Goal: Check status: Check status

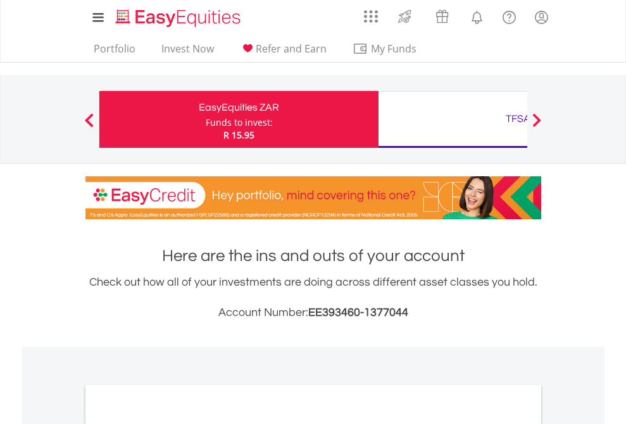
click at [206, 120] on div "Funds to invest:" at bounding box center [239, 122] width 67 height 13
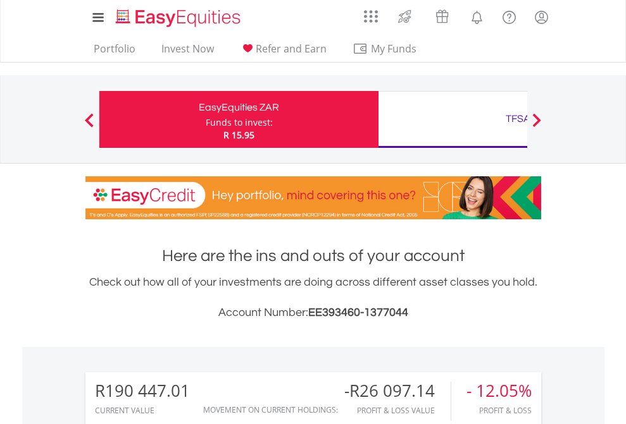
scroll to position [121, 199]
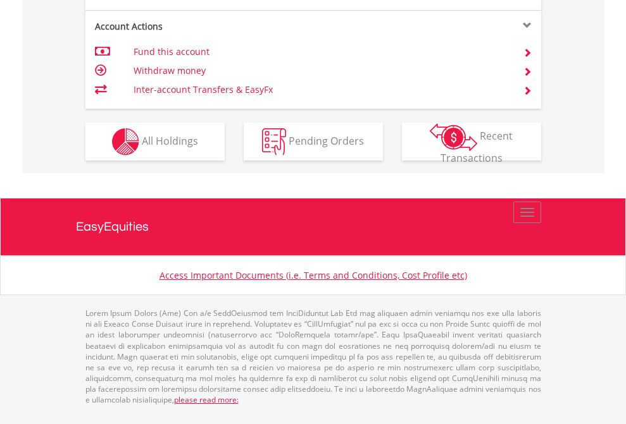
scroll to position [1212, 0]
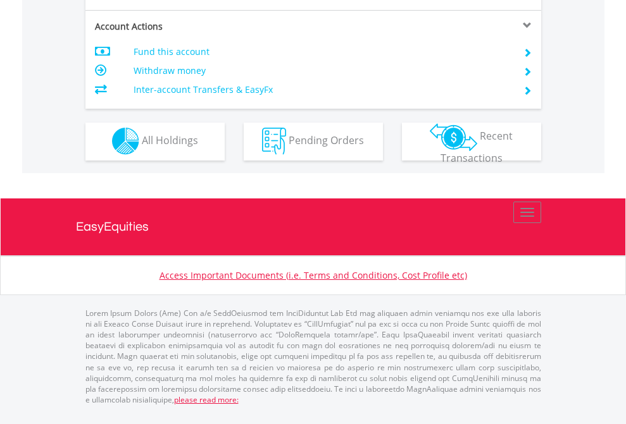
scroll to position [1183, 0]
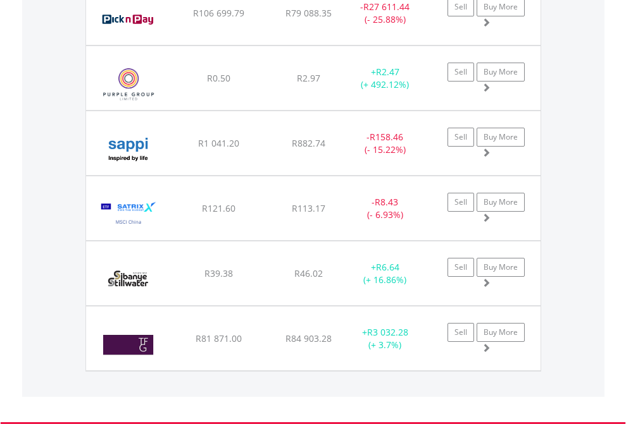
scroll to position [91, 0]
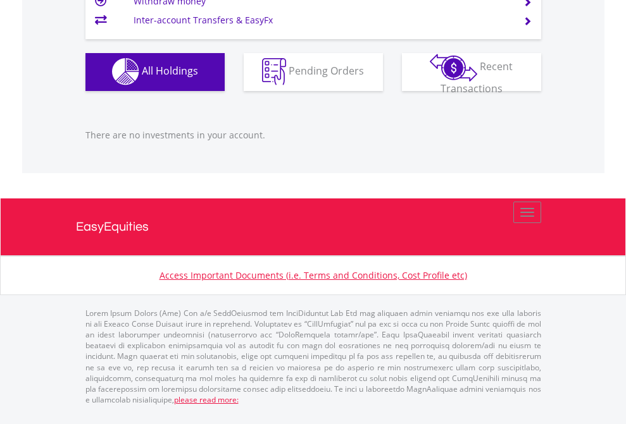
scroll to position [91, 0]
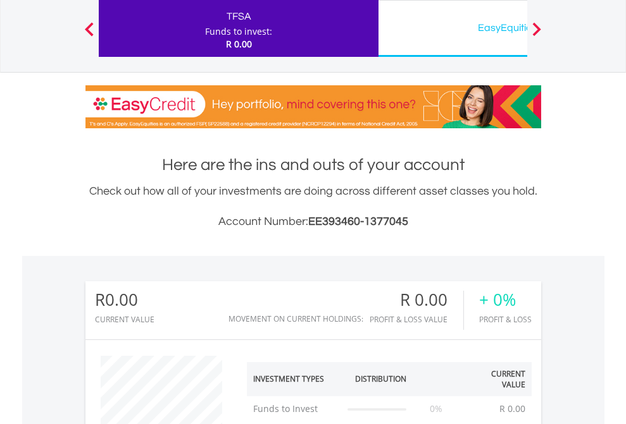
click at [452, 28] on div "EasyEquities USD" at bounding box center [518, 28] width 264 height 18
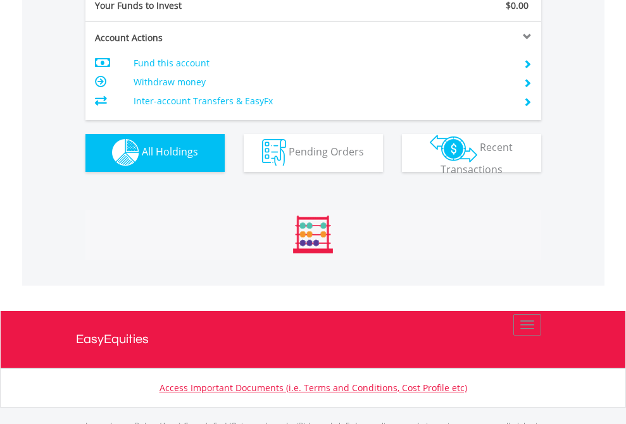
scroll to position [1252, 0]
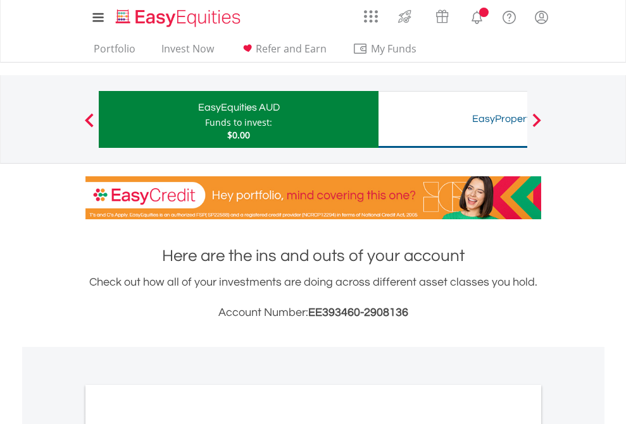
scroll to position [760, 0]
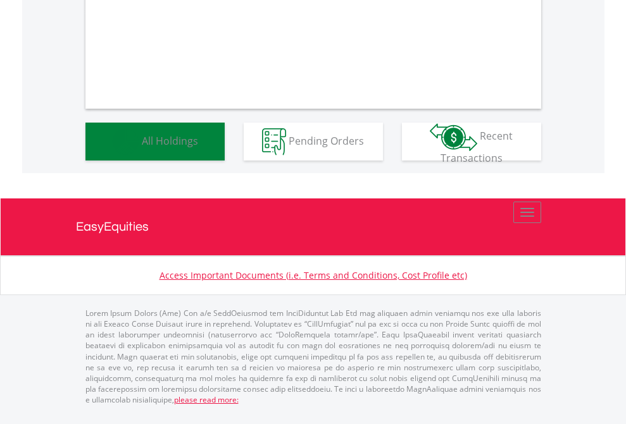
click at [142, 147] on span "All Holdings" at bounding box center [170, 140] width 56 height 14
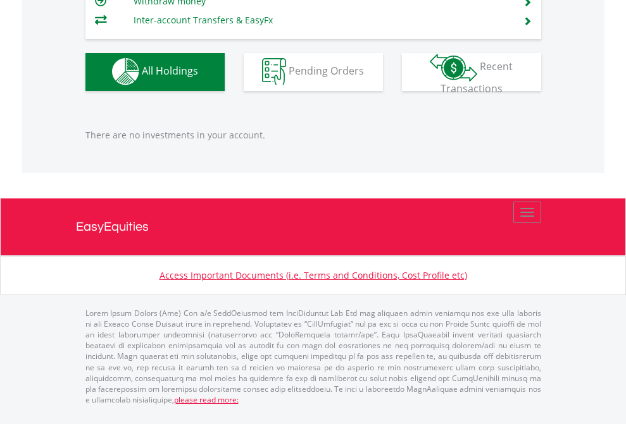
scroll to position [121, 199]
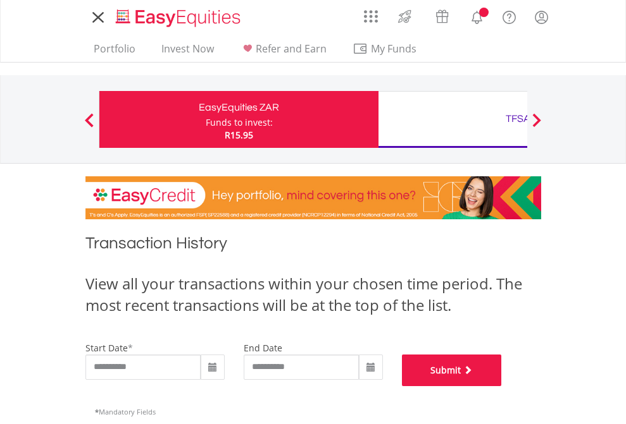
click at [502, 386] on button "Submit" at bounding box center [452, 371] width 100 height 32
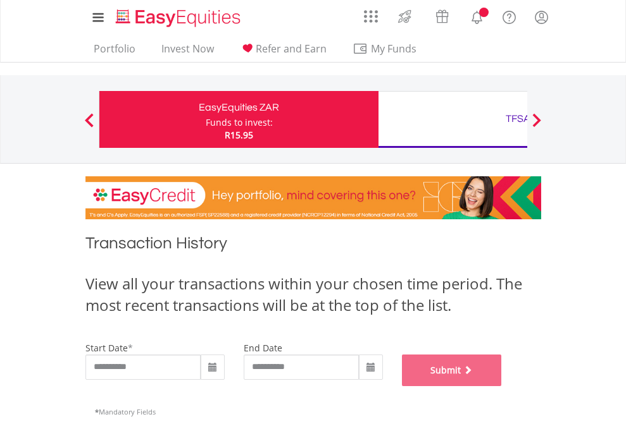
scroll to position [513, 0]
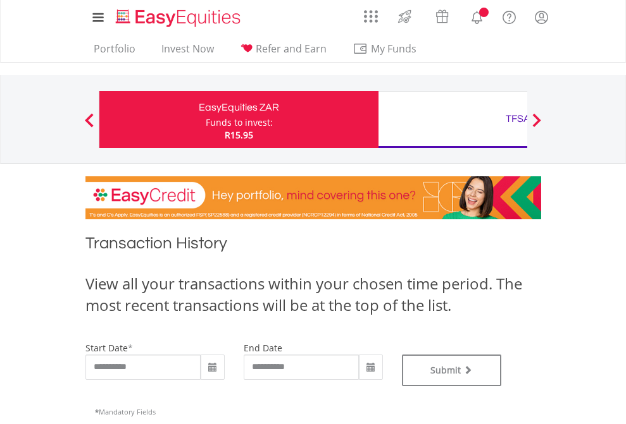
click at [452, 120] on div "TFSA" at bounding box center [518, 119] width 264 height 18
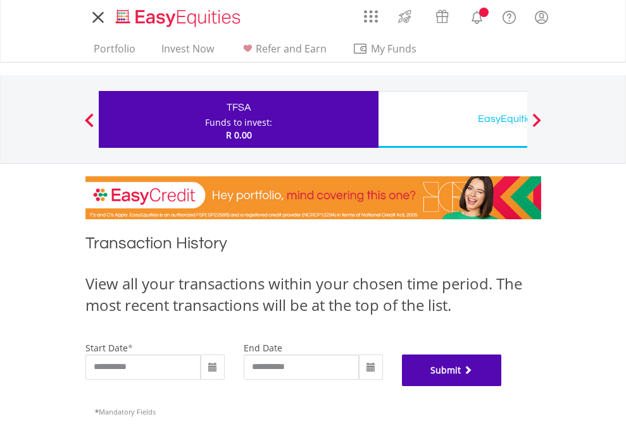
click at [502, 386] on button "Submit" at bounding box center [452, 371] width 100 height 32
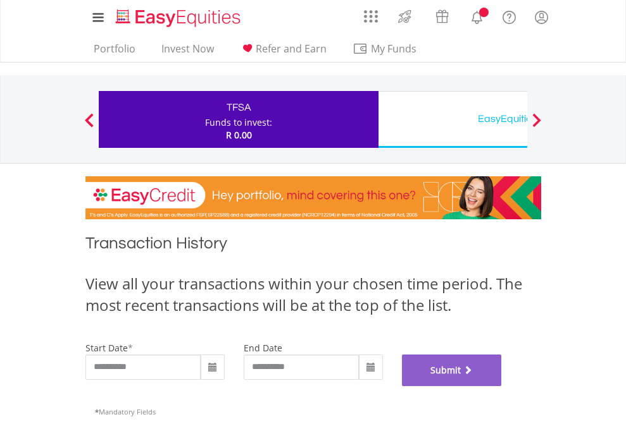
scroll to position [513, 0]
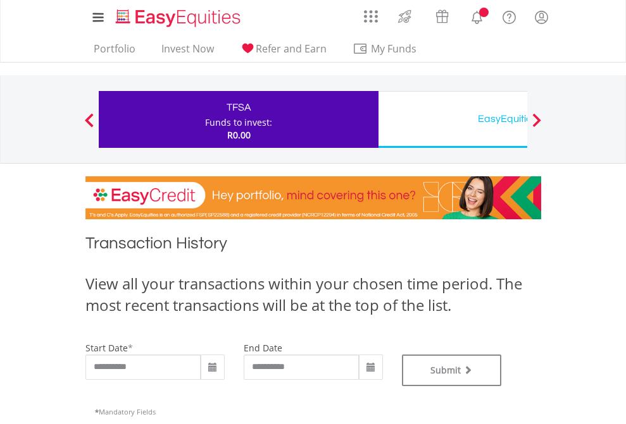
click at [452, 120] on div "EasyEquities USD" at bounding box center [518, 119] width 264 height 18
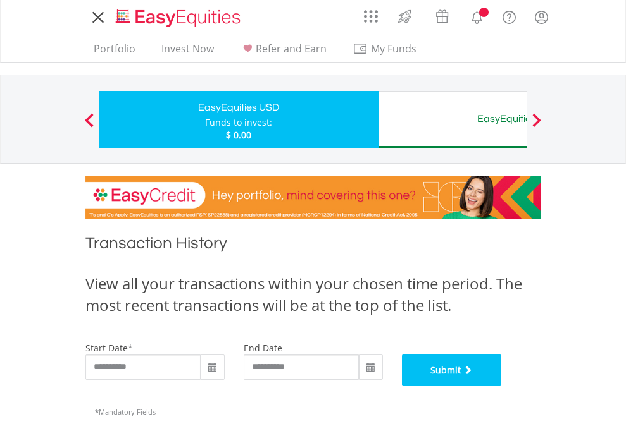
click at [502, 386] on button "Submit" at bounding box center [452, 371] width 100 height 32
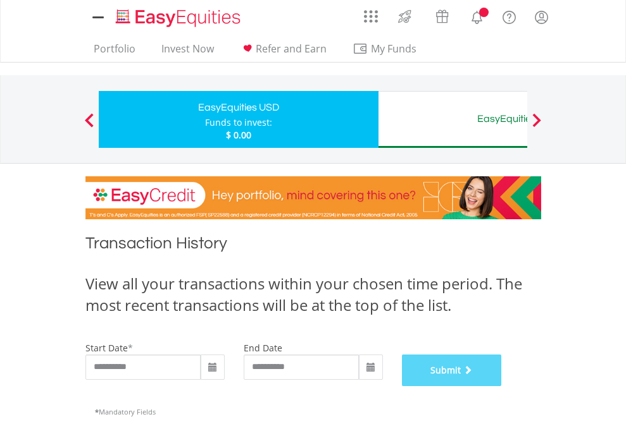
scroll to position [513, 0]
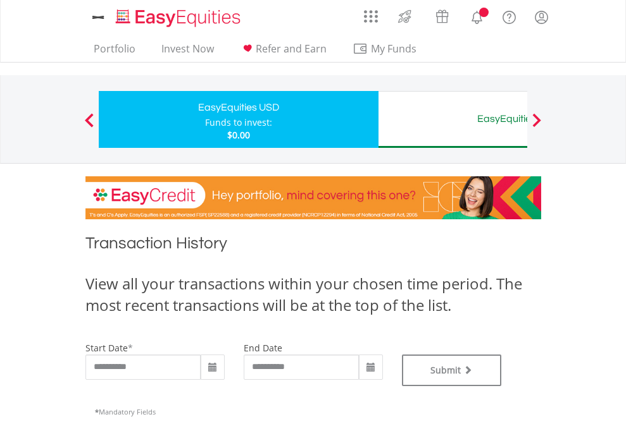
click at [452, 120] on div "EasyEquities AUD" at bounding box center [518, 119] width 264 height 18
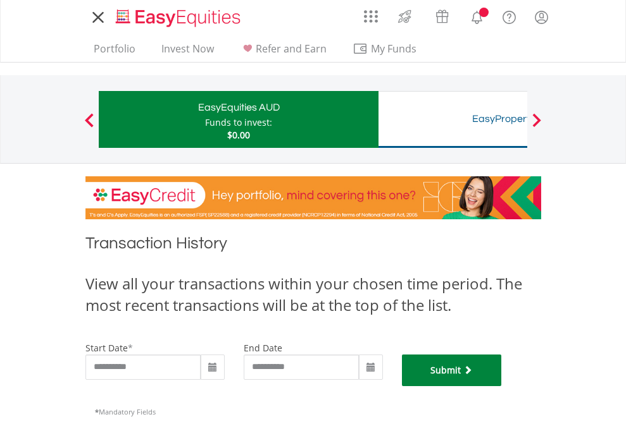
click at [502, 386] on button "Submit" at bounding box center [452, 371] width 100 height 32
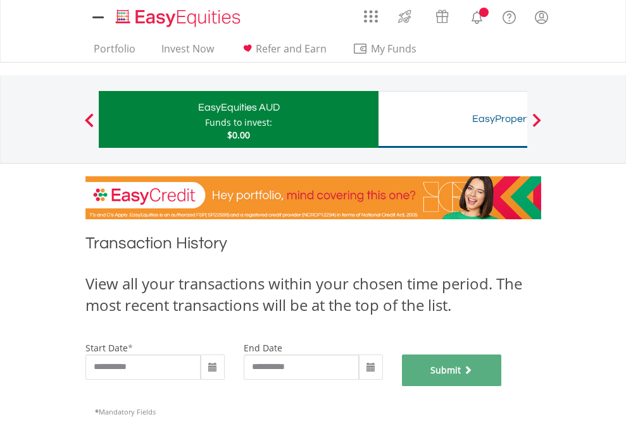
scroll to position [513, 0]
